Goal: Transaction & Acquisition: Purchase product/service

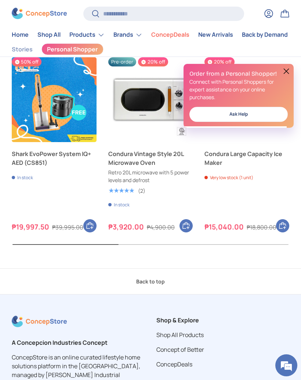
scroll to position [286, 0]
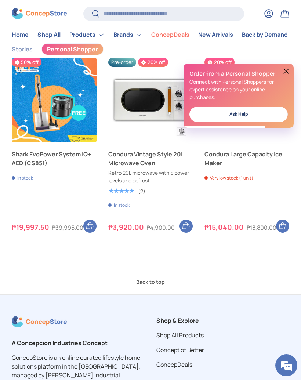
click at [49, 35] on link "Shop All" at bounding box center [48, 35] width 23 height 14
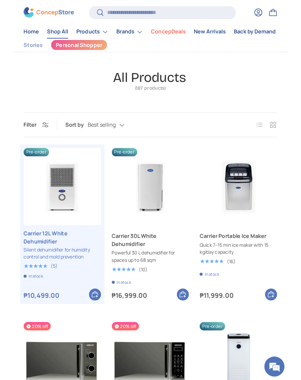
scroll to position [32, 0]
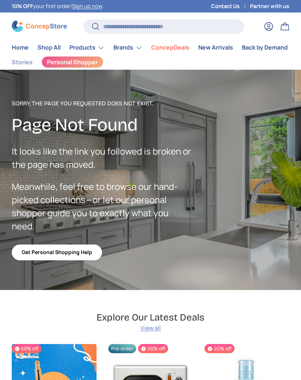
scroll to position [1779, 2297]
click at [174, 49] on link "ConcepDeals" at bounding box center [170, 47] width 38 height 14
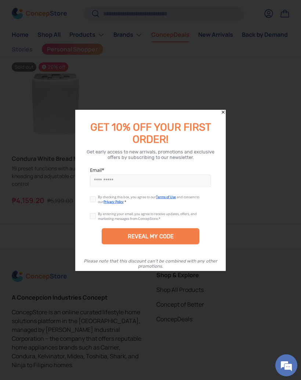
scroll to position [1613, 0]
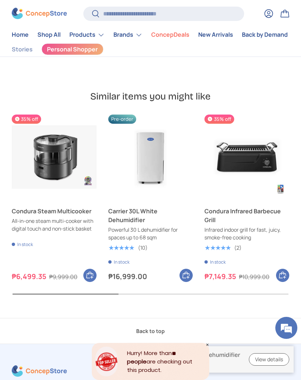
scroll to position [2130, 0]
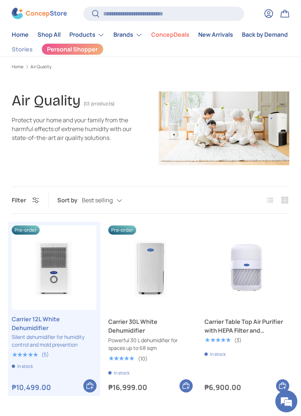
scroll to position [26, 0]
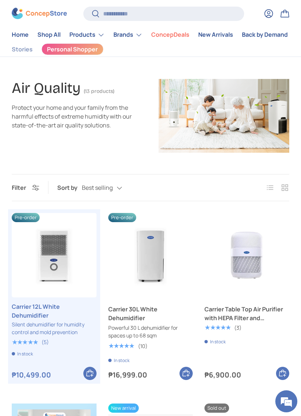
click at [238, 95] on img at bounding box center [223, 116] width 131 height 74
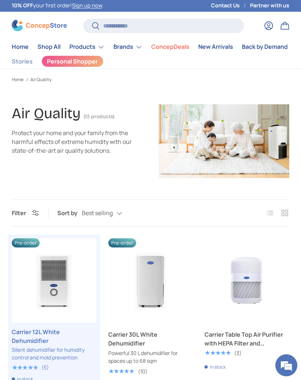
scroll to position [0, 0]
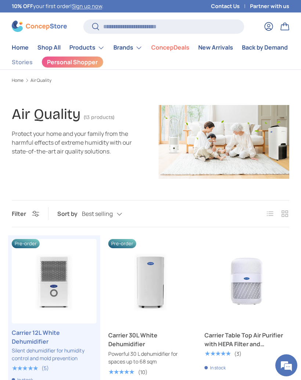
click at [50, 46] on link "Shop All" at bounding box center [48, 47] width 23 height 14
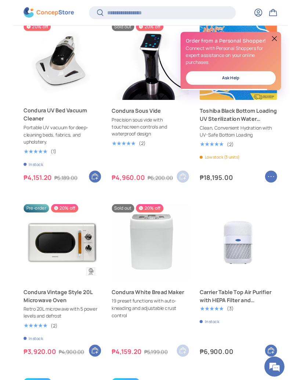
scroll to position [552, 0]
